Goal: Information Seeking & Learning: Learn about a topic

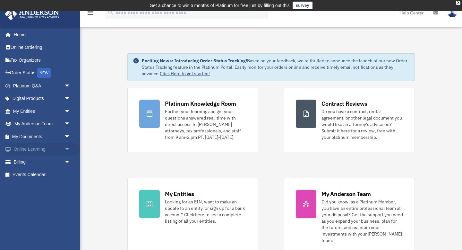
click at [28, 151] on link "Online Learning arrow_drop_down" at bounding box center [42, 149] width 76 height 13
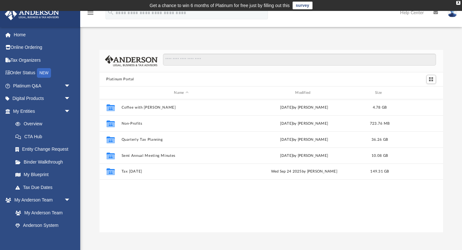
scroll to position [146, 344]
click at [45, 227] on link "Anderson System" at bounding box center [44, 225] width 71 height 13
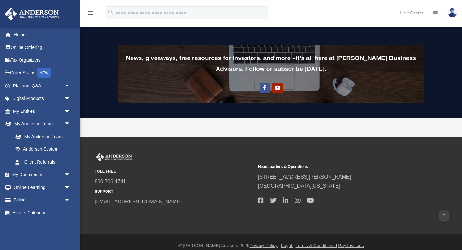
scroll to position [526, 0]
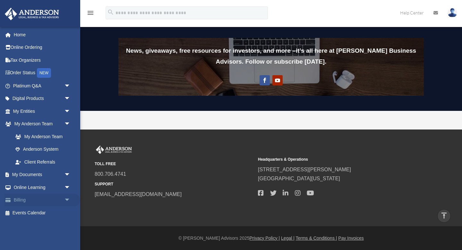
click at [67, 197] on span "arrow_drop_down" at bounding box center [70, 199] width 13 height 13
click at [67, 188] on span "arrow_drop_down" at bounding box center [70, 187] width 13 height 13
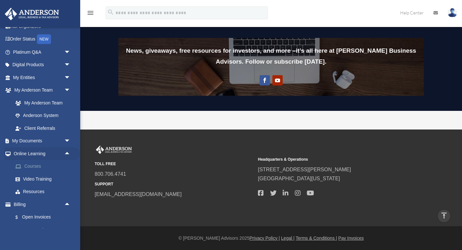
scroll to position [35, 0]
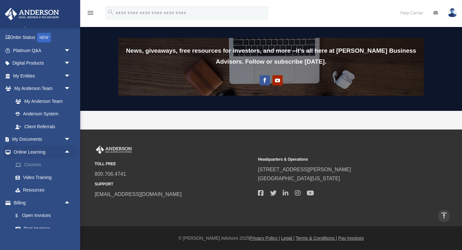
click at [37, 164] on link "Courses" at bounding box center [44, 164] width 71 height 13
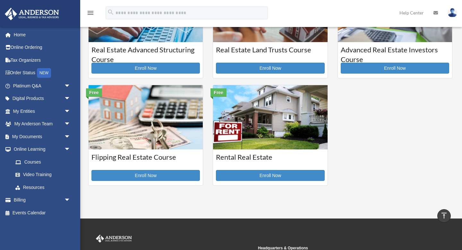
scroll to position [177, 0]
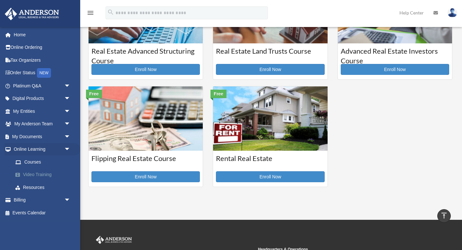
click at [38, 175] on link "Video Training" at bounding box center [44, 174] width 71 height 13
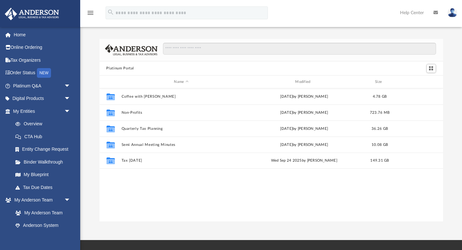
scroll to position [146, 344]
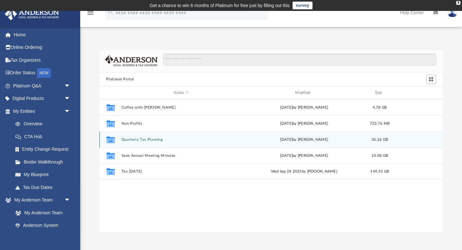
click at [143, 141] on div "Collaborated Folder Quarterly Tax Planning Fri Jul 18 2025 by Matthew Moore 36.…" at bounding box center [271, 139] width 344 height 16
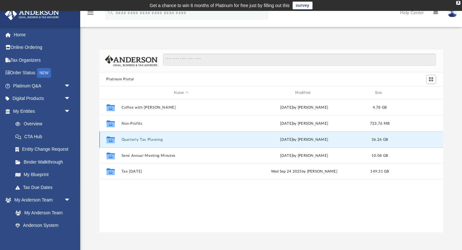
click at [145, 140] on button "Quarterly Tax Planning" at bounding box center [181, 139] width 120 height 4
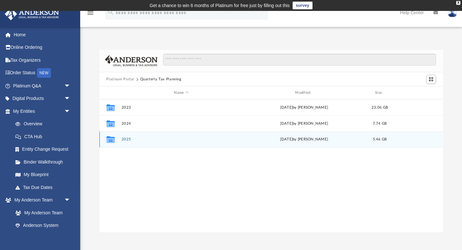
click at [129, 140] on button "2025" at bounding box center [181, 139] width 120 height 4
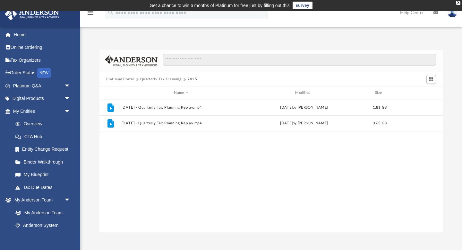
click at [123, 79] on button "Platinum Portal" at bounding box center [120, 79] width 28 height 6
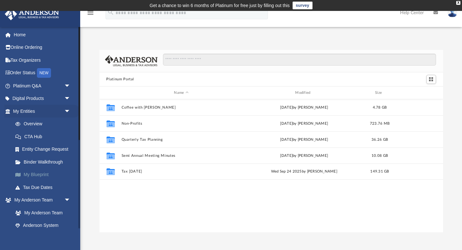
click at [47, 175] on link "My Blueprint" at bounding box center [44, 174] width 71 height 13
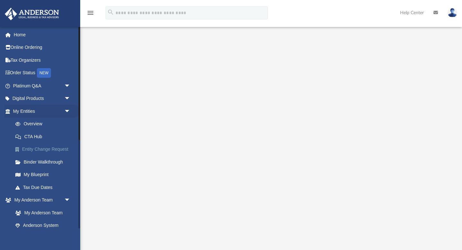
scroll to position [14, 0]
click at [26, 34] on link "Home" at bounding box center [42, 34] width 76 height 13
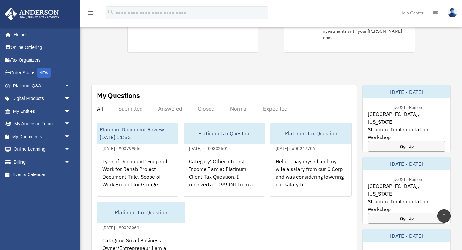
scroll to position [201, 0]
